Goal: Task Accomplishment & Management: Manage account settings

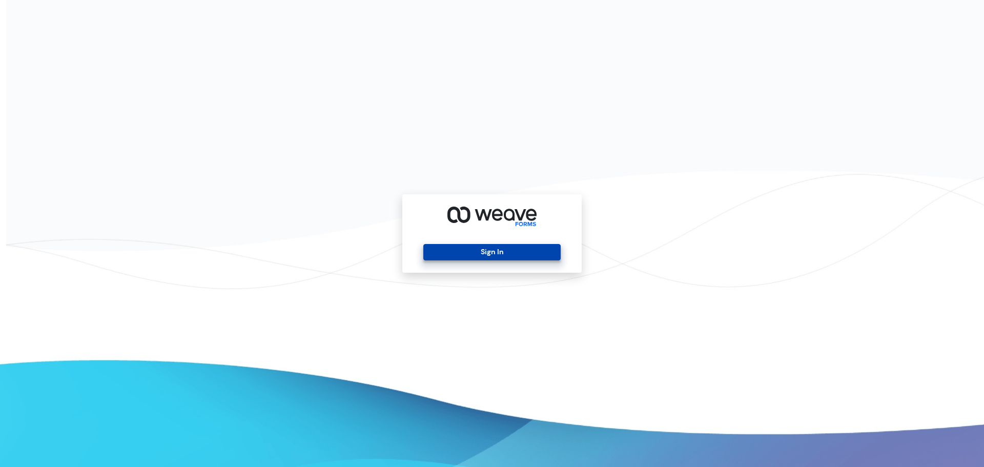
click at [490, 251] on button "Sign In" at bounding box center [491, 252] width 137 height 16
